Goal: Information Seeking & Learning: Learn about a topic

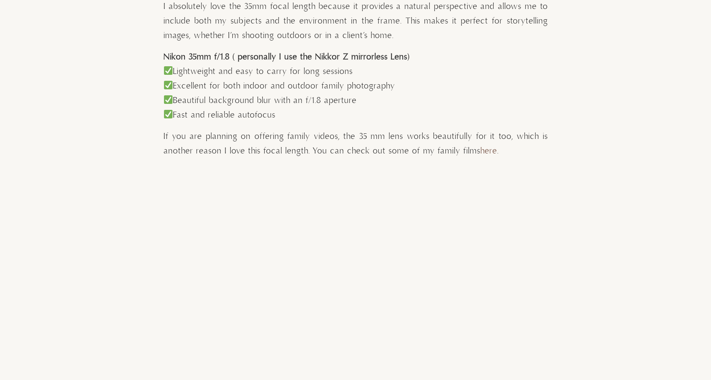
scroll to position [726, 0]
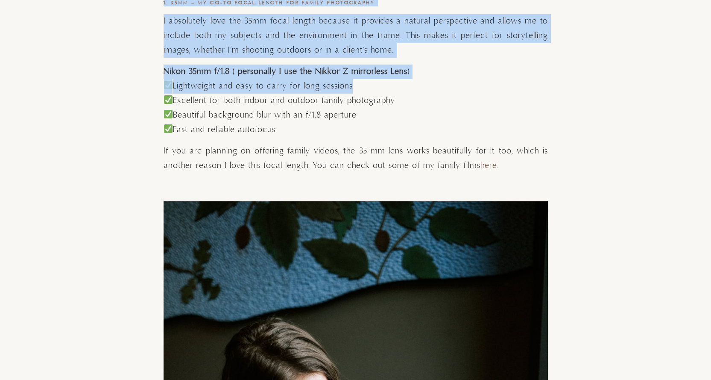
drag, startPoint x: 161, startPoint y: 75, endPoint x: 349, endPoint y: 86, distance: 188.6
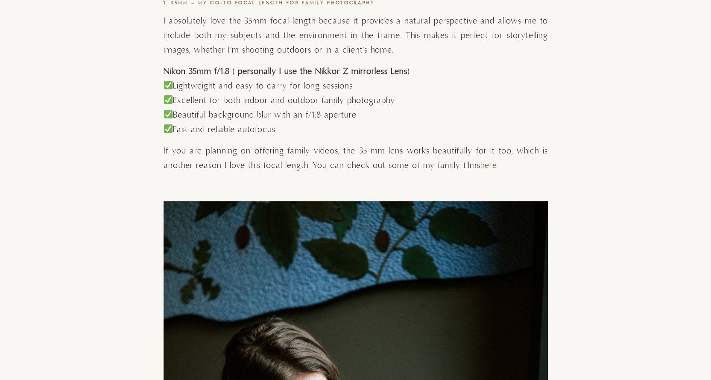
click at [409, 98] on p "Lightweight and easy to carry for long sessions Excellent for both indoor and o…" at bounding box center [356, 108] width 384 height 58
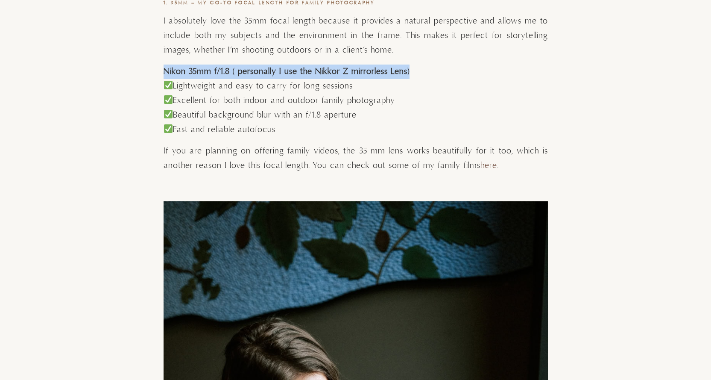
drag, startPoint x: 408, startPoint y: 69, endPoint x: 164, endPoint y: 74, distance: 243.4
click at [164, 74] on h4 "Nikon 35mm f/1.8 ( personally I use the Nikkor Z mirrorless Lens)" at bounding box center [356, 71] width 384 height 15
copy strong "Nikon 35mm f/1.8 ( personally I use the Nikkor Z mirrorless Lens)"
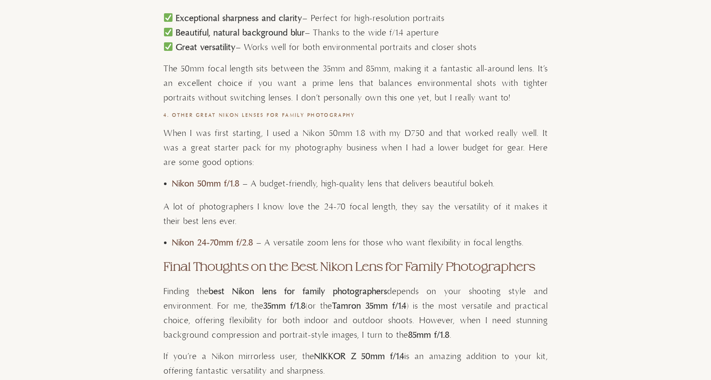
scroll to position [4013, 0]
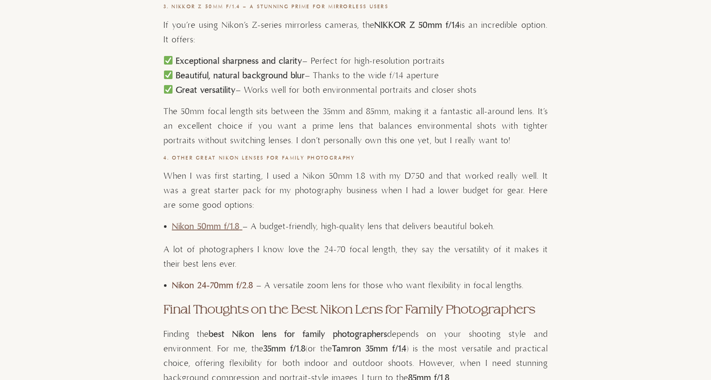
click at [212, 230] on strong "Nikon 50mm f/1.8" at bounding box center [205, 226] width 67 height 11
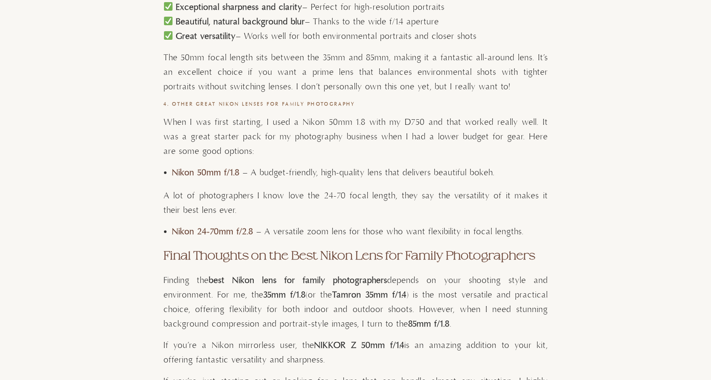
scroll to position [4099, 0]
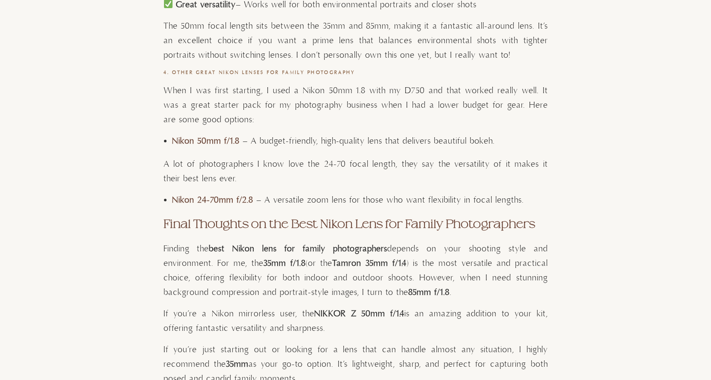
click at [271, 262] on strong "35mm f/1.8" at bounding box center [284, 263] width 42 height 11
click at [185, 199] on strong "Nikon 24-70mm f/2.8" at bounding box center [212, 200] width 81 height 11
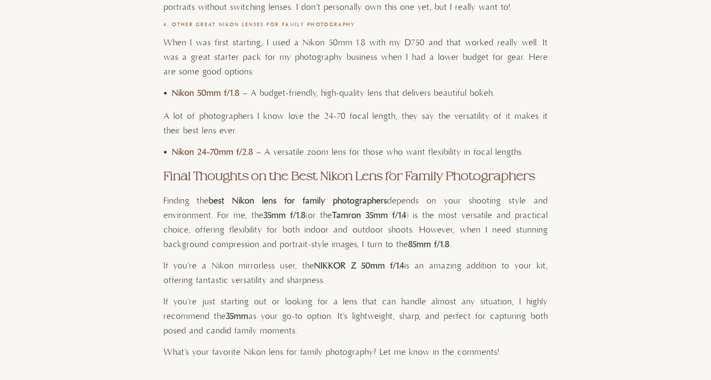
scroll to position [4227, 0]
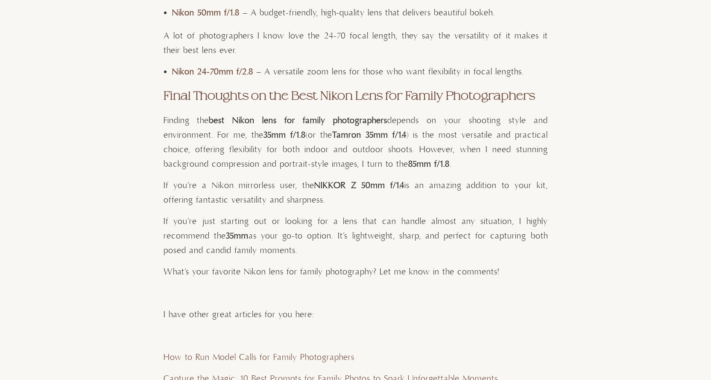
click at [367, 184] on strong "NIKKOR Z 50mm f/1.4" at bounding box center [359, 185] width 90 height 11
drag, startPoint x: 302, startPoint y: 186, endPoint x: 384, endPoint y: 187, distance: 82.4
click at [384, 187] on p "If you’re a Nikon mirrorless user, the NIKKOR Z 50mm f/1.4 is an amazing additi…" at bounding box center [356, 192] width 384 height 29
copy strong "NIKKOR Z 50mm f/1.4"
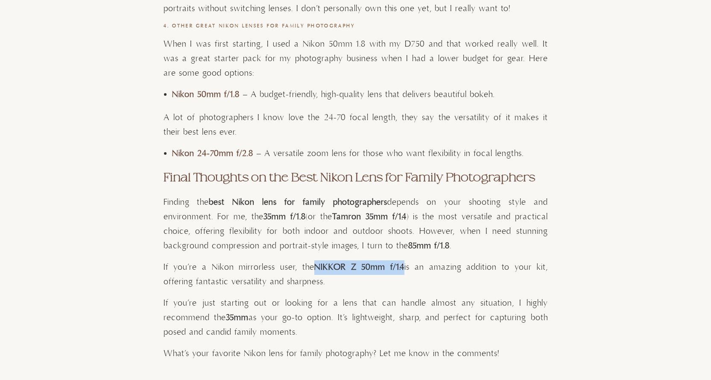
scroll to position [4141, 0]
